Goal: Information Seeking & Learning: Learn about a topic

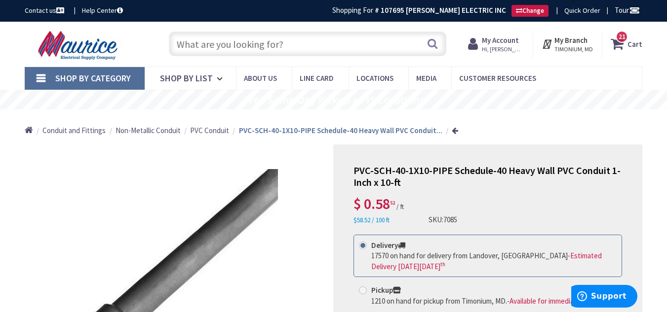
click at [265, 44] on input "text" at bounding box center [307, 44] width 277 height 25
paste input "3838AST"
type input "3838AST"
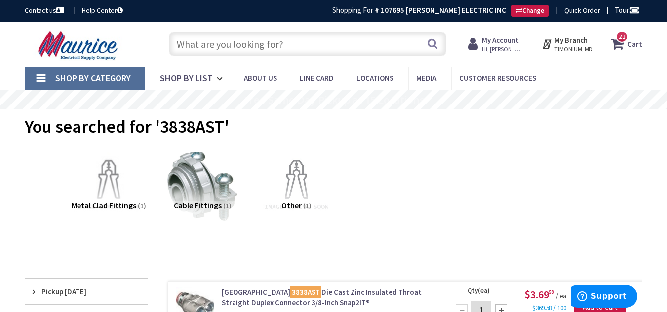
click at [227, 46] on input "text" at bounding box center [307, 44] width 277 height 25
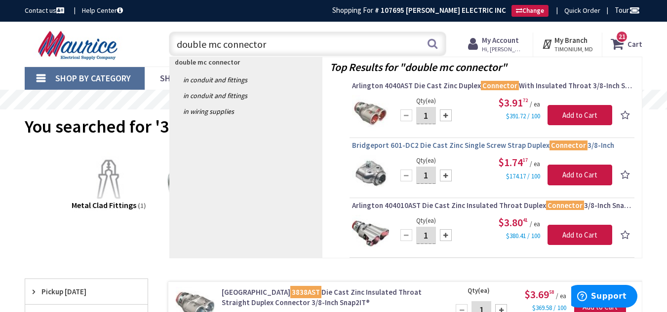
type input "double mc connector"
click at [406, 144] on span "Bridgeport 601-DC2 Die Cast Zinc Single Screw Strap Duplex Connector 3/8-Inch" at bounding box center [492, 146] width 280 height 10
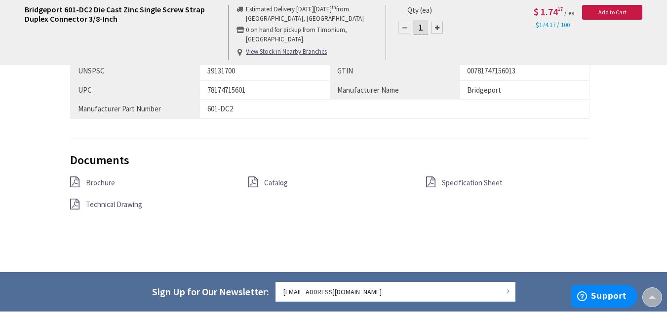
scroll to position [791, 0]
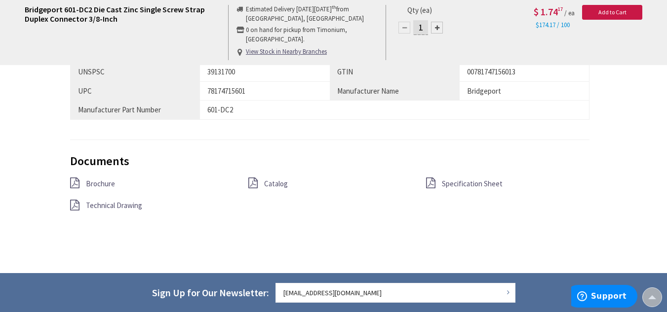
click at [484, 186] on span "Specification Sheet" at bounding box center [472, 183] width 61 height 9
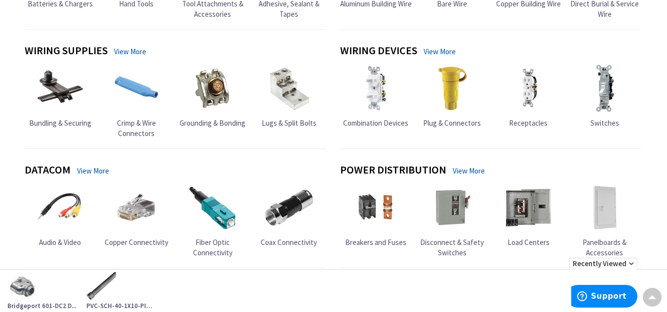
scroll to position [729, 0]
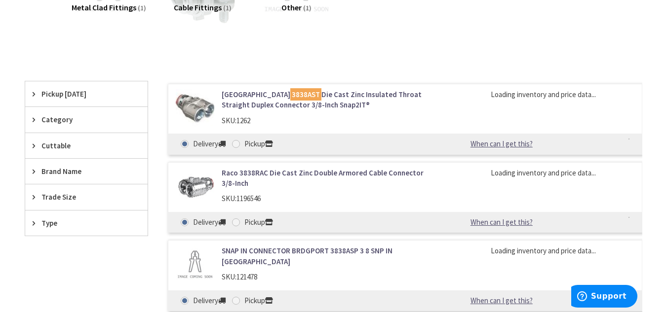
scroll to position [197, 0]
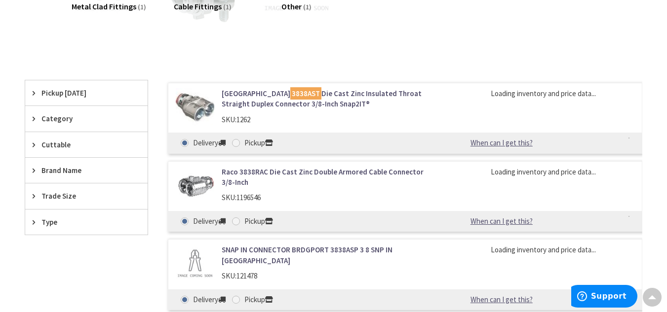
click at [305, 93] on link "Arlington 3838AST Die Cast Zinc Insulated Throat Straight Duplex Connector 3/8-…" at bounding box center [329, 98] width 215 height 21
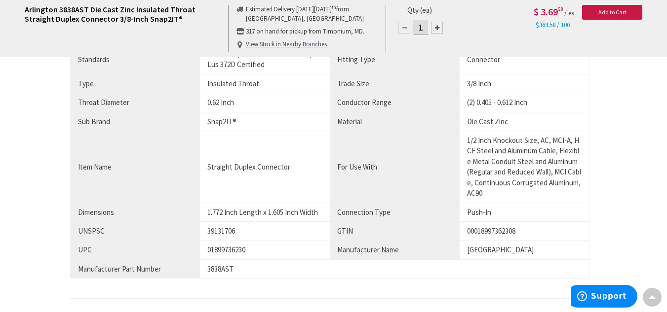
scroll to position [691, 0]
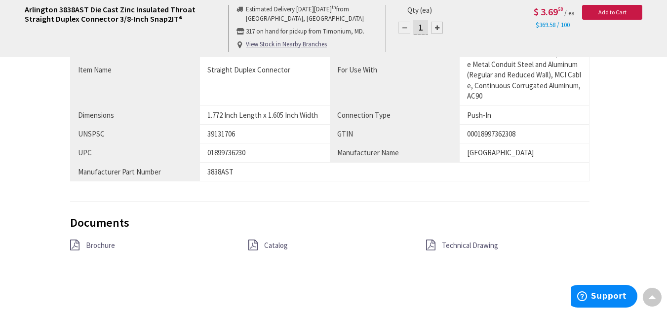
click at [452, 244] on span "Technical Drawing" at bounding box center [470, 245] width 56 height 9
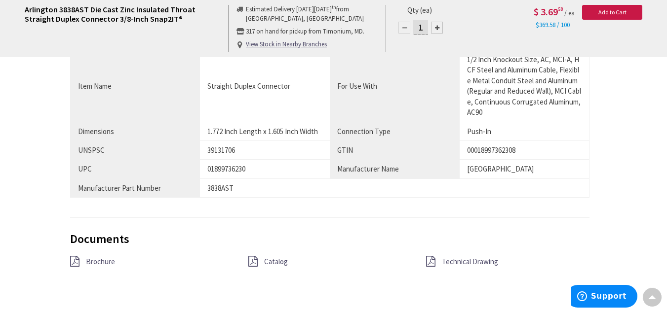
scroll to position [737, 0]
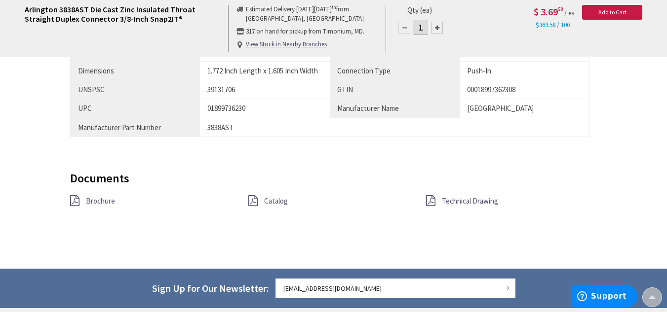
click at [98, 203] on span "Brochure" at bounding box center [100, 200] width 29 height 9
